Goal: Task Accomplishment & Management: Manage account settings

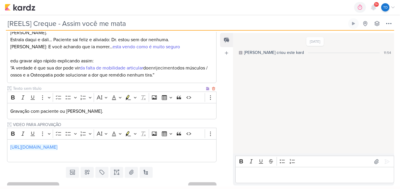
scroll to position [132, 0]
click at [91, 143] on p "[URL][DOMAIN_NAME]" at bounding box center [111, 150] width 203 height 14
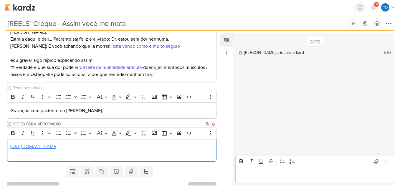
click at [57, 144] on link "[URL][DOMAIN_NAME]" at bounding box center [33, 147] width 47 height 6
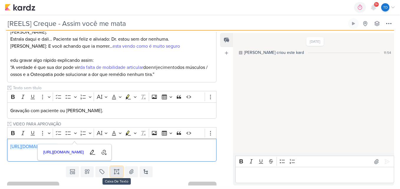
click at [120, 166] on button at bounding box center [116, 171] width 13 height 11
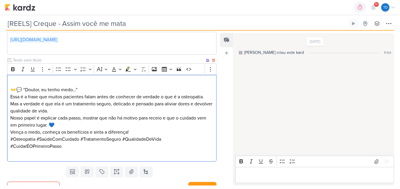
scroll to position [239, 0]
click at [87, 79] on p "👐💬 “Doutor, eu tenho medo…” Essa é a frase que muitos pacientes falam antes de …" at bounding box center [111, 96] width 203 height 35
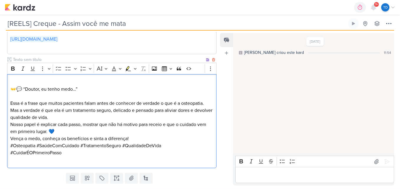
click at [76, 106] on p "⁠⁠⁠⁠⁠⁠⁠ Essa é a frase que muitos pacientes falam antes de conhecer de verdade …" at bounding box center [111, 107] width 203 height 28
click at [76, 106] on p "Essa é a frase que muitos pacientes falam antes de conhecer de verdade o que é …" at bounding box center [111, 107] width 203 height 28
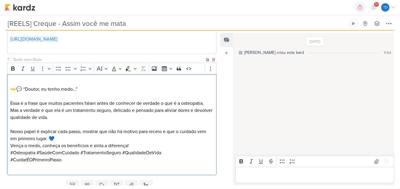
click at [84, 128] on p "Nosso papel é explicar cada passo, mostrar que não há motivo para receio e que …" at bounding box center [111, 138] width 203 height 21
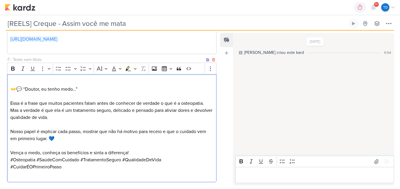
click at [142, 142] on p "⁠⁠⁠⁠⁠⁠⁠ Vença o medo, conheça os benefícios e sinta a diferença!" at bounding box center [111, 149] width 203 height 14
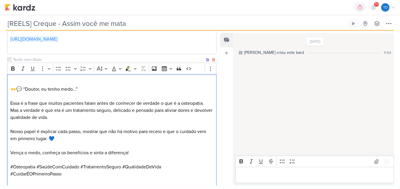
scroll to position [63, 0]
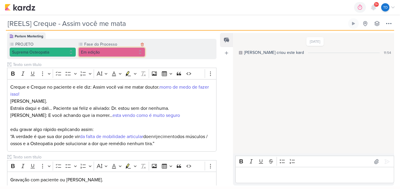
click at [102, 47] on button "Em edição" at bounding box center [111, 51] width 67 height 9
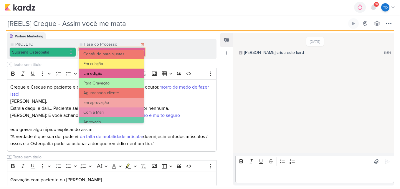
scroll to position [57, 0]
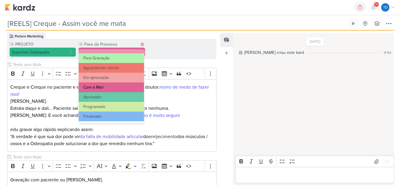
click at [105, 85] on button "Com a Mari" at bounding box center [111, 87] width 65 height 10
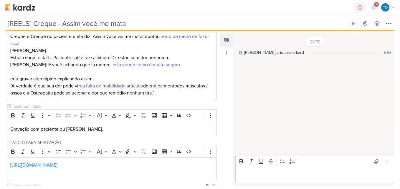
scroll to position [268, 0]
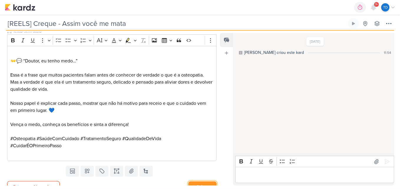
click at [200, 181] on button "Salvar" at bounding box center [202, 186] width 28 height 11
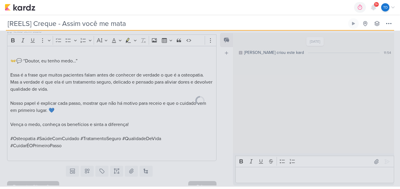
scroll to position [267, 0]
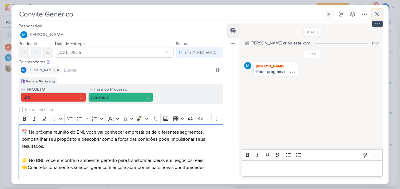
click at [374, 16] on icon at bounding box center [376, 14] width 7 height 7
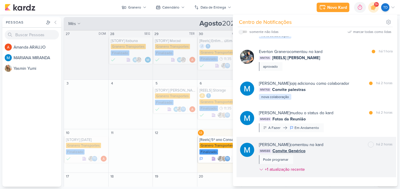
click at [325, 158] on div "MARIANA MIRANDA comentou no kard marcar como não lida há 2 horas MM688 Convite …" at bounding box center [326, 158] width 134 height 33
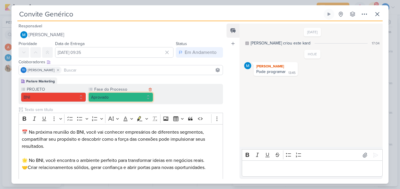
click at [150, 94] on button "Aprovado" at bounding box center [120, 96] width 65 height 9
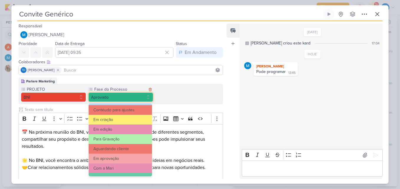
scroll to position [57, 0]
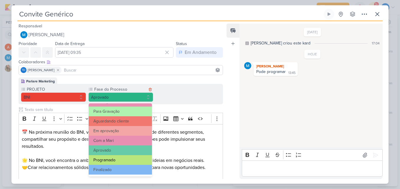
click at [135, 160] on button "Programado" at bounding box center [121, 160] width 64 height 10
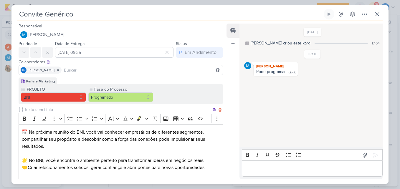
scroll to position [127, 0]
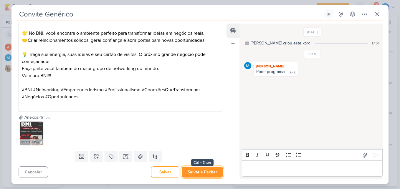
click at [202, 168] on button "Salvar e Fechar" at bounding box center [202, 172] width 41 height 11
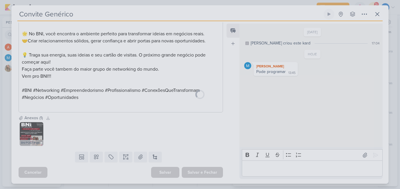
scroll to position [127, 0]
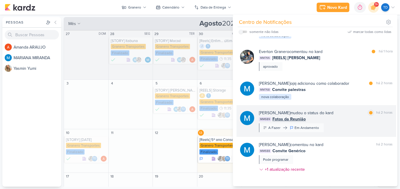
click at [328, 126] on div "MARIANA MIRANDA mudou o status do kard marcar como lida há 2 horas MM689 Fotos …" at bounding box center [326, 121] width 134 height 22
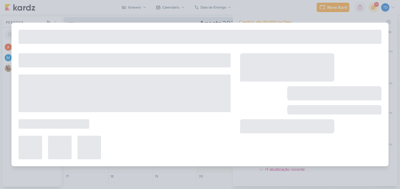
type input "Fotos da Reunião"
type input "20 de agosto de 2025 às 23:59"
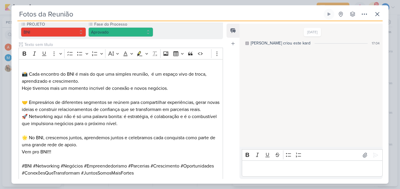
scroll to position [0, 0]
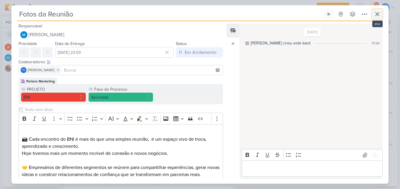
click at [378, 10] on button at bounding box center [377, 14] width 11 height 11
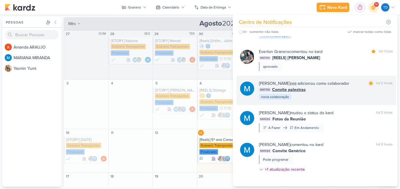
click at [330, 95] on div "MARIANA MIRANDA o(a) adicionou como colaborador marcar como lida há 2 horas MM7…" at bounding box center [326, 90] width 134 height 20
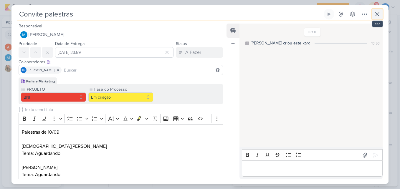
click at [375, 14] on icon at bounding box center [376, 14] width 7 height 7
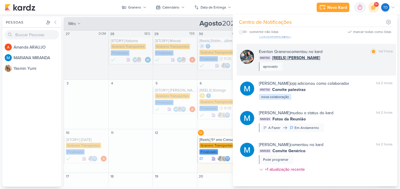
click at [324, 67] on div "Everton Granero comentou no kard marcar como lida há 1 hora MM766 [REELS] Lucas…" at bounding box center [326, 60] width 134 height 22
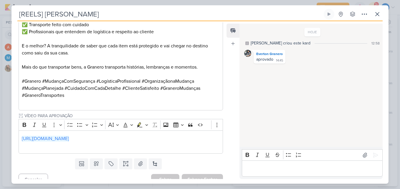
scroll to position [171, 0]
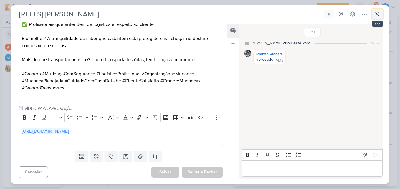
click at [376, 14] on icon at bounding box center [376, 14] width 7 height 7
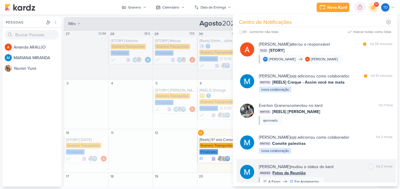
scroll to position [56, 0]
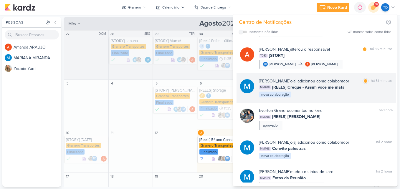
click at [320, 93] on div "MARIANA MIRANDA o(a) adicionou como colaborador marcar como lida há 51 minutos …" at bounding box center [326, 88] width 134 height 20
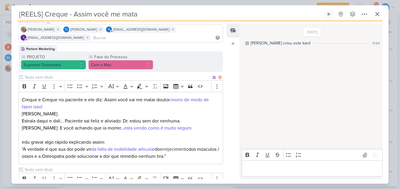
scroll to position [177, 0]
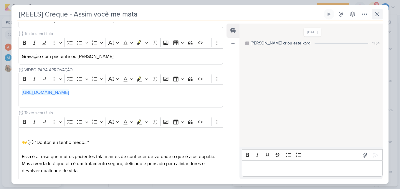
drag, startPoint x: 377, startPoint y: 21, endPoint x: 378, endPoint y: 18, distance: 3.6
click at [377, 21] on div "[REELS] Creque - Assim você me mata Criado por MARIANA nenhum grupo disponível" at bounding box center [199, 96] width 377 height 175
click at [379, 15] on icon at bounding box center [376, 14] width 7 height 7
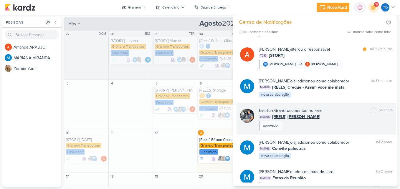
scroll to position [0, 0]
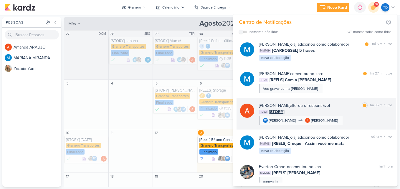
click at [348, 119] on div "Amanda ARAUJO alterou o responsável marcar como lida há 35 minutos TD33 [STORY]…" at bounding box center [326, 113] width 134 height 22
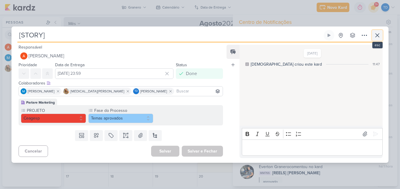
click at [375, 33] on icon at bounding box center [376, 35] width 7 height 7
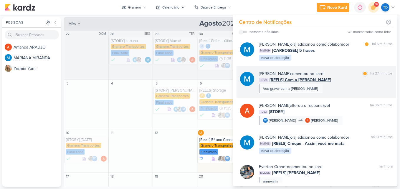
click at [336, 89] on div "MARIANA MIRANDA comentou no kard marcar como lida há 27 minutos TD26 [REELS] Co…" at bounding box center [326, 82] width 134 height 22
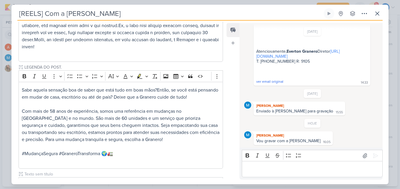
scroll to position [257, 0]
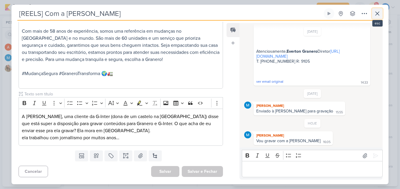
click at [376, 12] on icon at bounding box center [377, 14] width 4 height 4
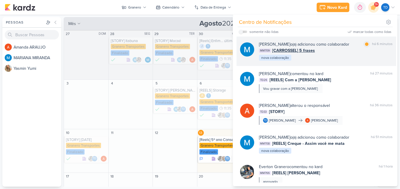
click at [328, 53] on div "MM709 [CARROSSEL] 5 frases" at bounding box center [326, 50] width 134 height 6
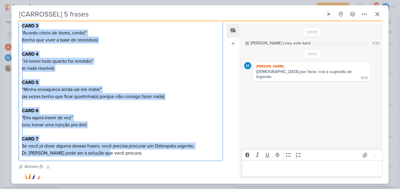
scroll to position [197, 0]
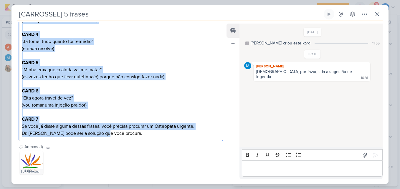
drag, startPoint x: 19, startPoint y: 50, endPoint x: 170, endPoint y: 142, distance: 177.1
click at [170, 142] on div "Parlare Marketing PROJETO Suprema Osteopatia Fase do Processo" at bounding box center [118, 12] width 214 height 263
copy div "CARD 1 - CAPA. Essa é para quem sente muita dor e não sabe como resolver Se voc…"
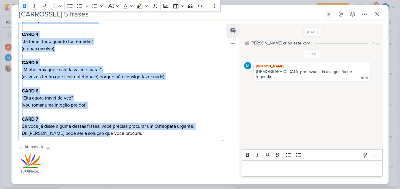
click at [163, 153] on div "SUPREMA.png" at bounding box center [121, 163] width 204 height 26
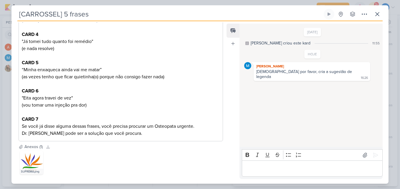
scroll to position [226, 0]
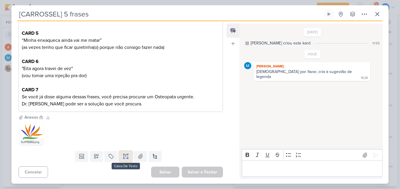
click at [127, 157] on icon at bounding box center [127, 156] width 0 height 3
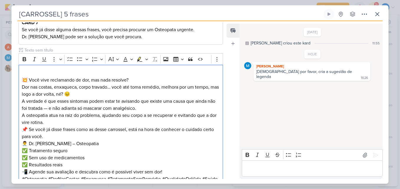
scroll to position [281, 0]
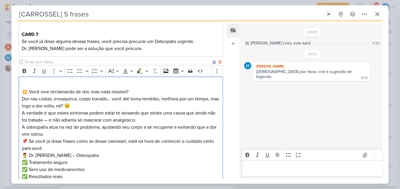
click at [101, 106] on p "💥 Você vive reclamando de dor, mas nada resolve? Dor nas costas, enxaqueca, cor…" at bounding box center [121, 95] width 198 height 28
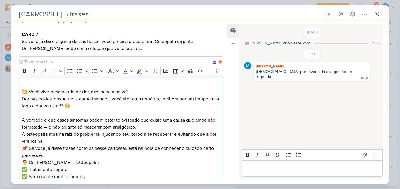
click at [75, 141] on p "A osteopatia atua na raiz do problema, ajudando seu corpo a se recuperar e evit…" at bounding box center [121, 145] width 198 height 28
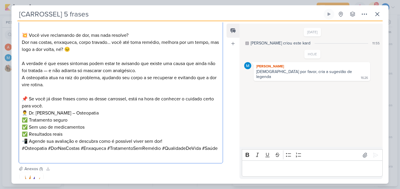
scroll to position [340, 0]
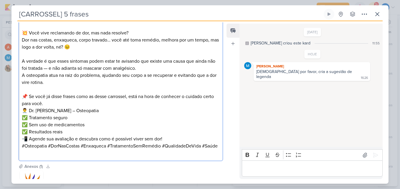
click at [79, 131] on p "👨‍⚕ Dr. Eduardo Campos – Osteopatia ✅ Tratamento seguro ✅ Sem uso de medicament…" at bounding box center [121, 121] width 198 height 28
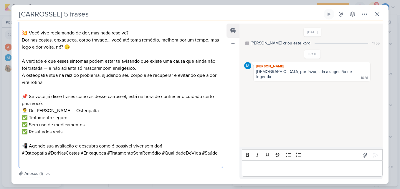
click at [169, 145] on p "📲 Agende sua avaliação e descubra como é possível viver sem dor!" at bounding box center [121, 145] width 198 height 7
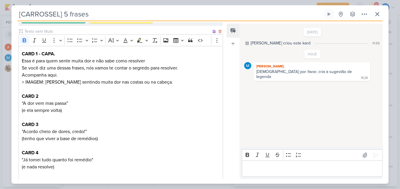
scroll to position [0, 0]
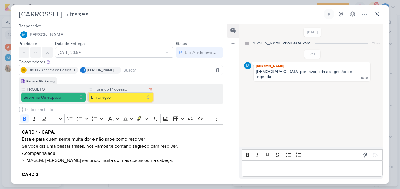
click at [136, 97] on button "Em criação" at bounding box center [120, 96] width 65 height 9
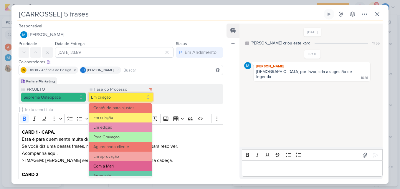
scroll to position [57, 0]
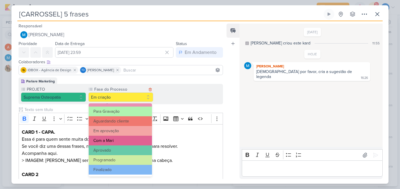
click at [128, 140] on button "Com a Mari" at bounding box center [121, 141] width 64 height 10
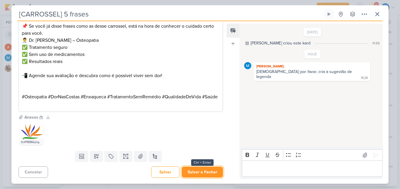
click at [205, 174] on button "Salvar e Fechar" at bounding box center [202, 172] width 41 height 11
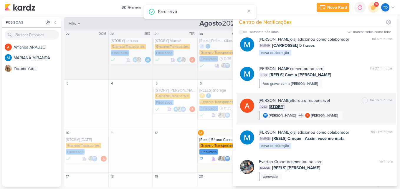
scroll to position [0, 0]
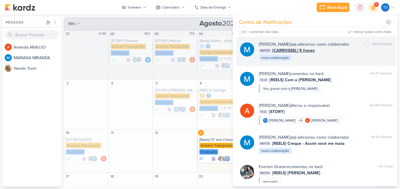
click at [328, 51] on div "MM709 [CARROSSEL] 5 frases" at bounding box center [326, 50] width 134 height 6
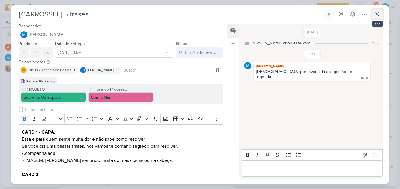
click at [374, 16] on icon at bounding box center [376, 14] width 7 height 7
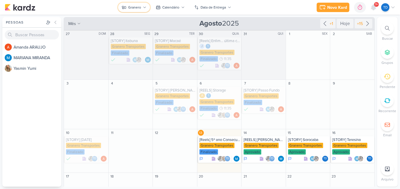
click at [141, 6] on button "Granero" at bounding box center [134, 7] width 32 height 9
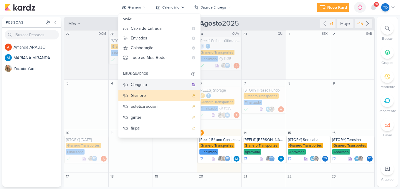
click at [160, 84] on div "Ceagesp" at bounding box center [160, 85] width 58 height 6
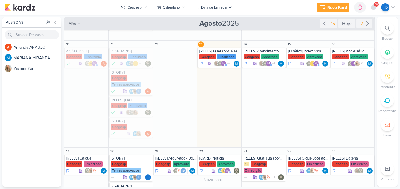
scroll to position [147, 0]
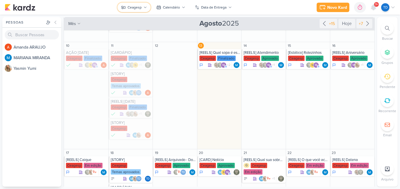
click at [134, 9] on div "Ceagesp" at bounding box center [134, 7] width 14 height 5
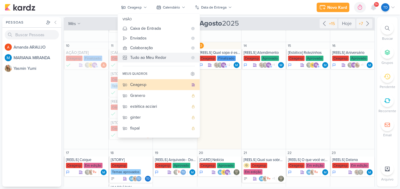
click at [155, 59] on div "Tudo ao Meu Redor" at bounding box center [159, 57] width 58 height 6
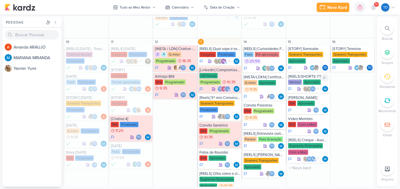
scroll to position [234, 0]
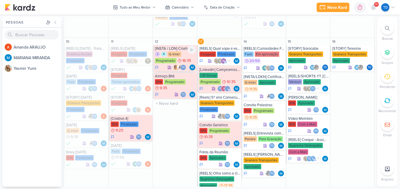
click at [160, 56] on div "J 4 G-Inter Programado 18:35" at bounding box center [175, 58] width 41 height 12
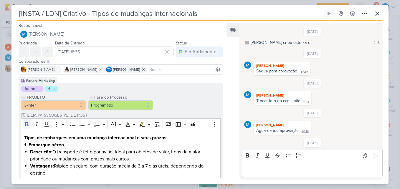
scroll to position [420, 0]
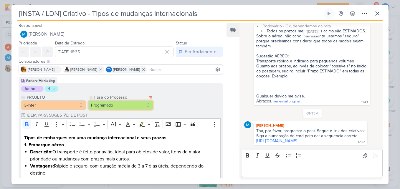
click at [140, 104] on button "Programado" at bounding box center [120, 104] width 65 height 9
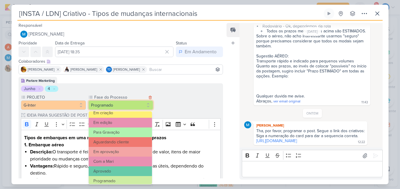
scroll to position [57, 0]
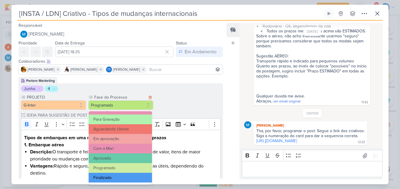
click at [132, 175] on button "Finalizado" at bounding box center [121, 178] width 64 height 10
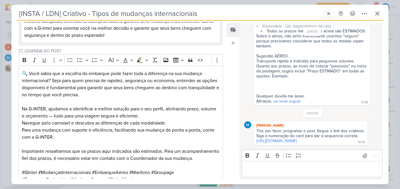
scroll to position [527, 0]
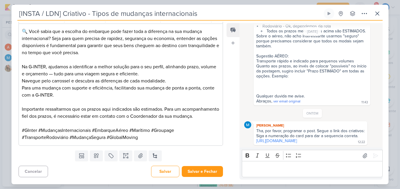
click at [198, 178] on div "Cancelar Salvar Salvar e Fechar Ctrl + Enter" at bounding box center [118, 170] width 214 height 15
click at [198, 173] on button "Salvar e Fechar" at bounding box center [202, 171] width 41 height 11
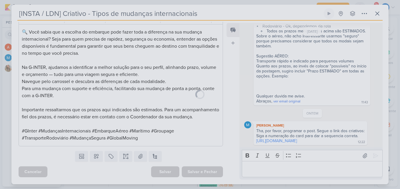
scroll to position [526, 0]
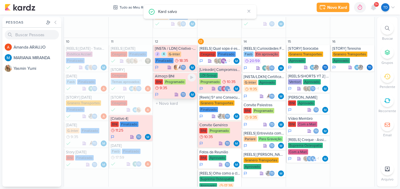
click at [176, 89] on div "BNI Programado 9:35" at bounding box center [175, 85] width 41 height 12
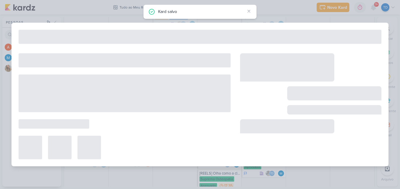
type input "Almoço BNI"
type input "12 de agosto de 2025 às 09:35"
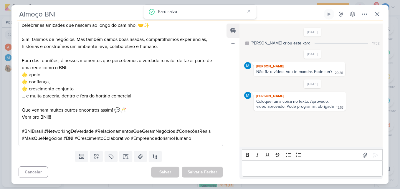
scroll to position [0, 0]
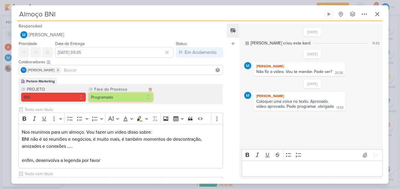
click at [147, 97] on button "Programado" at bounding box center [120, 96] width 65 height 9
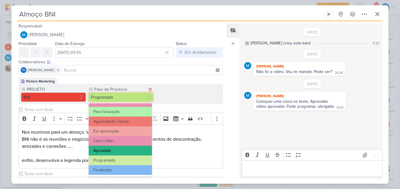
scroll to position [57, 0]
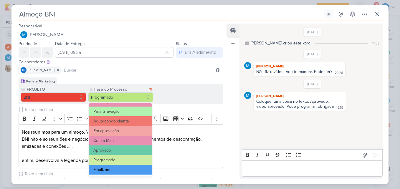
click at [129, 168] on button "Finalizado" at bounding box center [121, 170] width 64 height 10
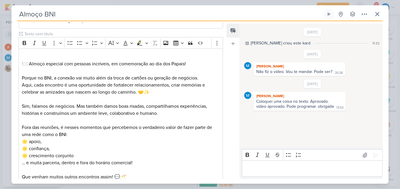
scroll to position [207, 0]
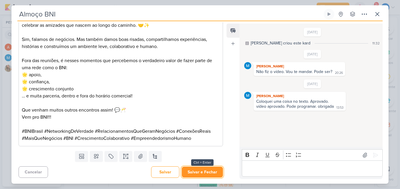
click at [190, 168] on button "Salvar e Fechar" at bounding box center [202, 172] width 41 height 11
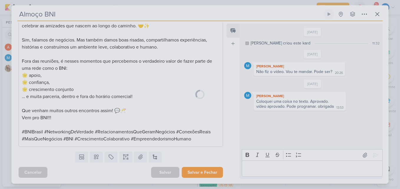
scroll to position [206, 0]
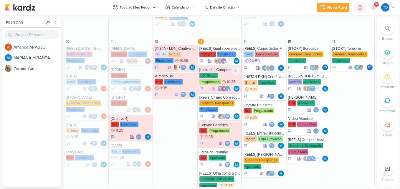
click at [224, 75] on div "LDI Group Programado 10:35" at bounding box center [219, 79] width 41 height 12
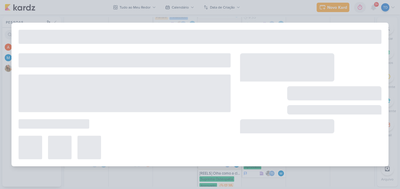
type input "[Linkedin] Compromisso com sua obra"
type input "13 de agosto de 2025 às 10:35"
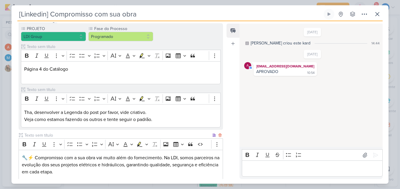
scroll to position [0, 0]
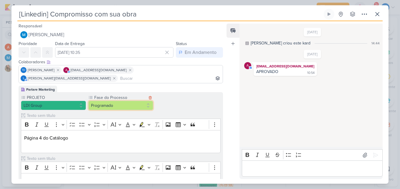
click at [127, 101] on button "Programado" at bounding box center [120, 105] width 65 height 9
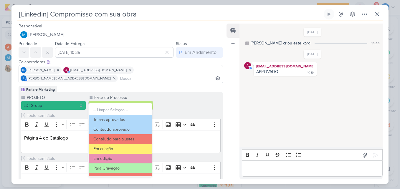
click at [173, 94] on div "PROJETO LDI Group Fase do Processo" at bounding box center [121, 145] width 204 height 107
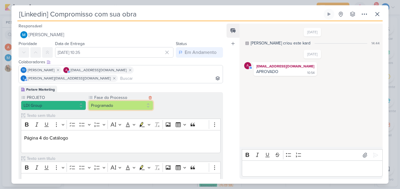
click at [129, 101] on button "Programado" at bounding box center [120, 105] width 65 height 9
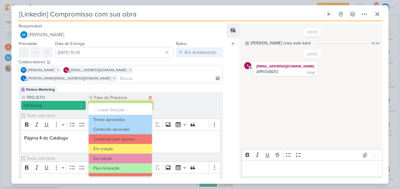
scroll to position [57, 0]
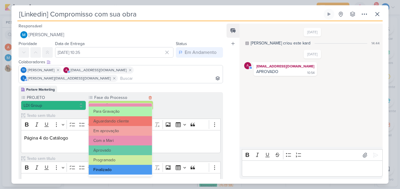
click at [118, 170] on button "Finalizado" at bounding box center [121, 170] width 64 height 10
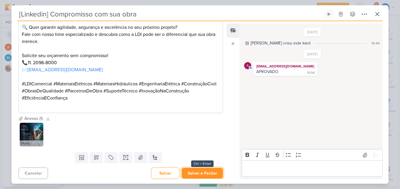
click at [195, 175] on button "Salvar e Fechar" at bounding box center [202, 173] width 41 height 11
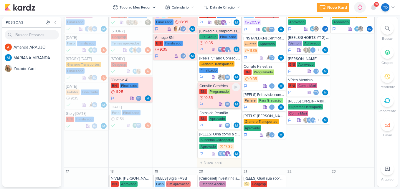
scroll to position [293, 0]
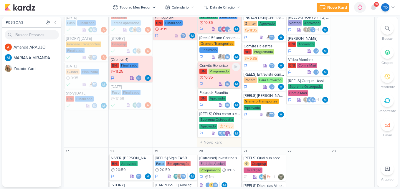
click at [220, 78] on div "BNI Programado 10:35" at bounding box center [219, 75] width 41 height 12
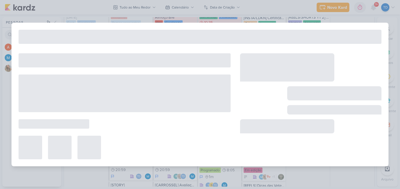
scroll to position [1, 0]
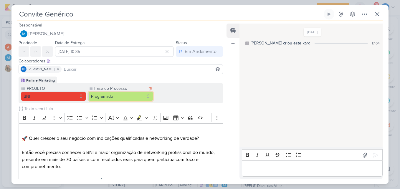
click at [137, 98] on button "Programado" at bounding box center [120, 96] width 65 height 9
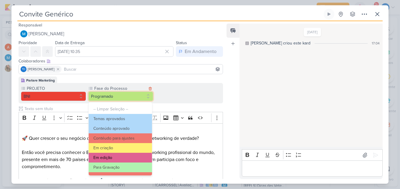
scroll to position [57, 0]
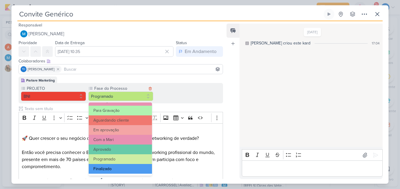
click at [125, 171] on button "Finalizado" at bounding box center [121, 169] width 64 height 10
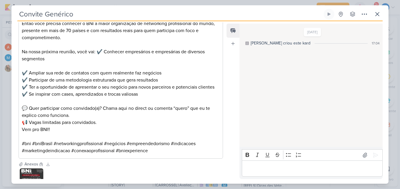
scroll to position [177, 0]
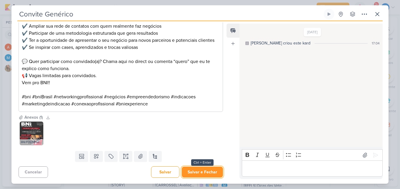
click at [192, 171] on button "Salvar e Fechar" at bounding box center [202, 172] width 41 height 11
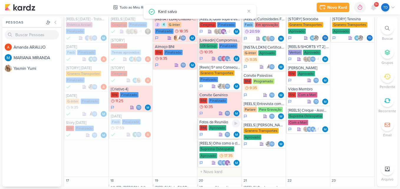
scroll to position [293, 0]
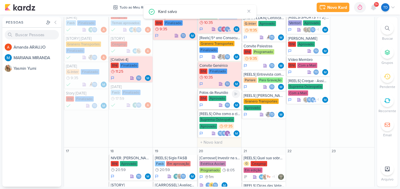
click at [213, 99] on div "Aprovado" at bounding box center [217, 98] width 18 height 5
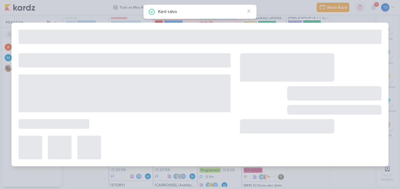
type input "Fotos da Reunião"
type input "13 de agosto de 2025 às 23:59"
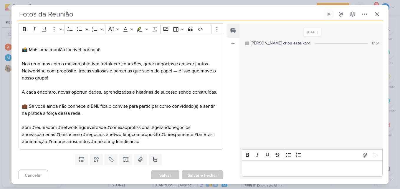
scroll to position [100, 0]
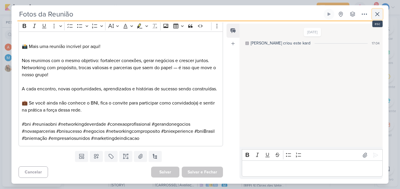
click at [376, 17] on icon at bounding box center [376, 14] width 7 height 7
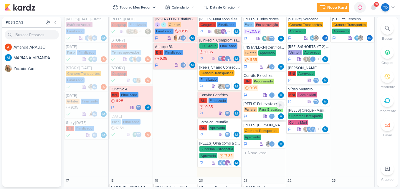
scroll to position [234, 0]
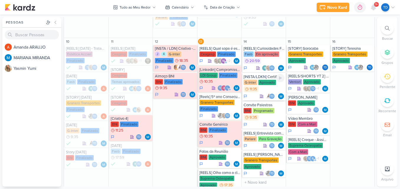
click at [265, 84] on div "Aprovado" at bounding box center [267, 82] width 18 height 5
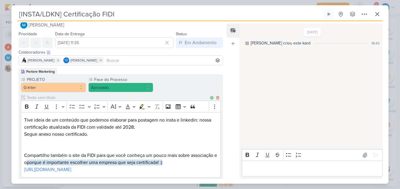
scroll to position [7, 0]
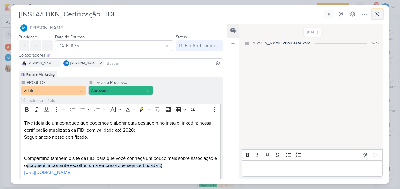
click at [380, 10] on button at bounding box center [377, 14] width 11 height 11
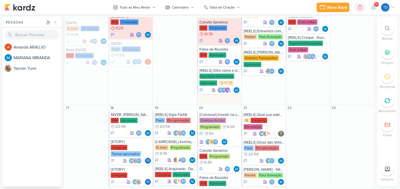
scroll to position [322, 0]
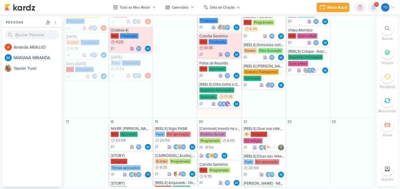
click at [373, 9] on icon at bounding box center [373, 7] width 5 height 5
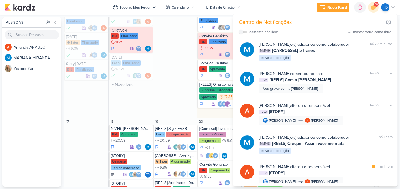
click at [139, 99] on div "11 [REELS] Dia do Garçom Ceagesp Finalizado +1" at bounding box center [130, 34] width 44 height 168
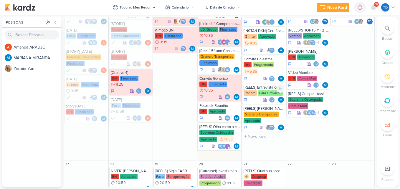
scroll to position [294, 0]
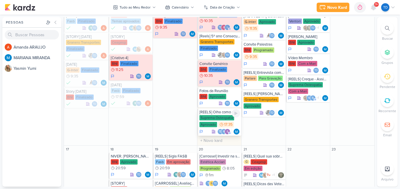
click at [219, 118] on div "Suprema Osteopatia" at bounding box center [216, 117] width 35 height 5
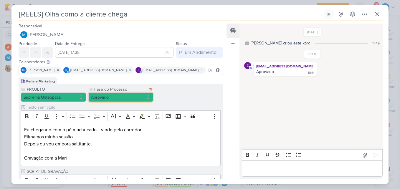
click at [139, 97] on button "Aprovado" at bounding box center [120, 96] width 65 height 9
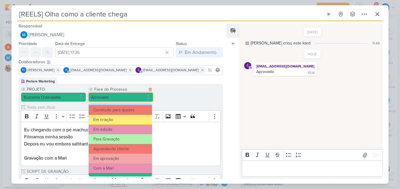
scroll to position [57, 0]
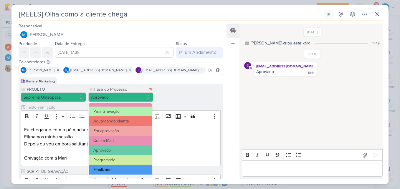
click at [120, 169] on button "Finalizado" at bounding box center [121, 170] width 64 height 10
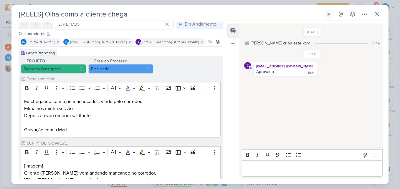
scroll to position [27, 0]
